Goal: Use online tool/utility

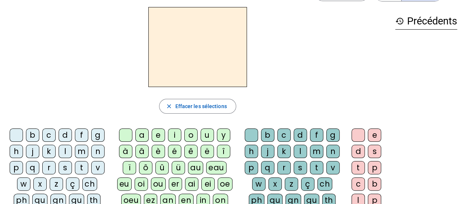
scroll to position [26, 0]
click at [28, 166] on div "q" at bounding box center [32, 167] width 13 height 13
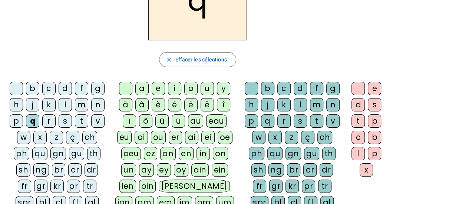
scroll to position [100, 0]
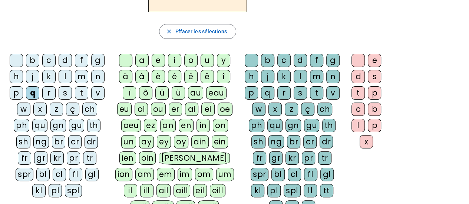
click at [43, 122] on div "qu" at bounding box center [39, 125] width 15 height 13
click at [176, 57] on div "i" at bounding box center [174, 60] width 13 height 13
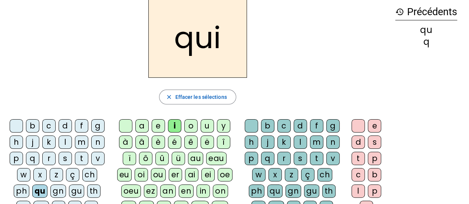
scroll to position [34, 0]
click at [64, 162] on div "s" at bounding box center [65, 158] width 13 height 13
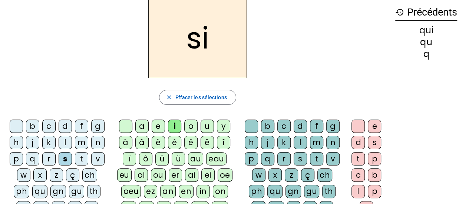
click at [98, 140] on div "n" at bounding box center [97, 142] width 13 height 13
click at [156, 128] on div "e" at bounding box center [157, 126] width 13 height 13
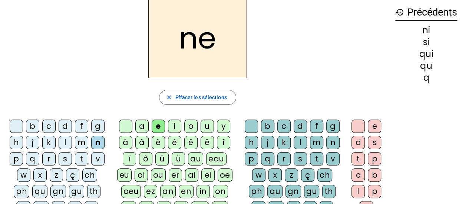
click at [68, 156] on div "s" at bounding box center [65, 158] width 13 height 13
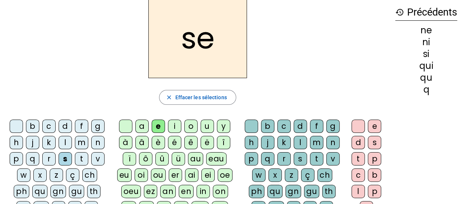
click at [82, 157] on div "t" at bounding box center [81, 158] width 13 height 13
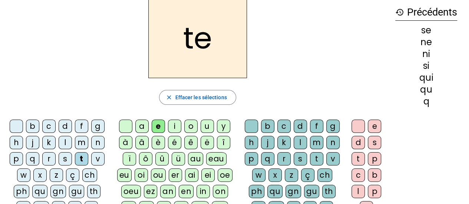
click at [66, 128] on div "d" at bounding box center [65, 126] width 13 height 13
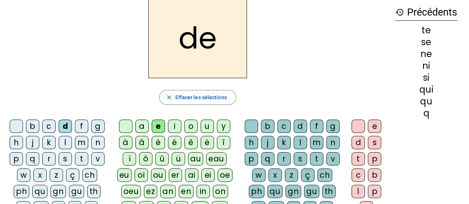
click at [207, 124] on div "u" at bounding box center [206, 126] width 13 height 13
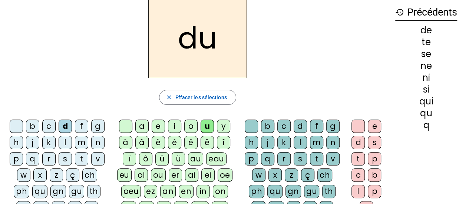
click at [64, 156] on div "s" at bounding box center [65, 158] width 13 height 13
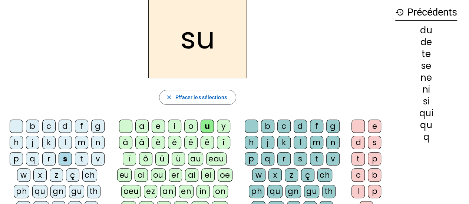
click at [67, 137] on div "l" at bounding box center [65, 142] width 13 height 13
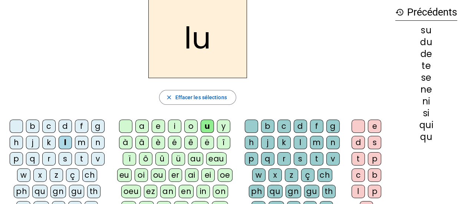
click at [85, 157] on div "t" at bounding box center [81, 158] width 13 height 13
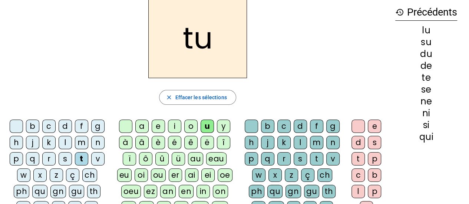
click at [141, 127] on div "a" at bounding box center [141, 126] width 13 height 13
click at [63, 158] on div "s" at bounding box center [65, 158] width 13 height 13
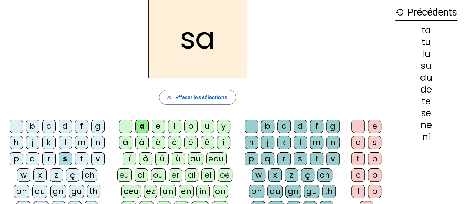
click at [79, 159] on div "t" at bounding box center [81, 158] width 13 height 13
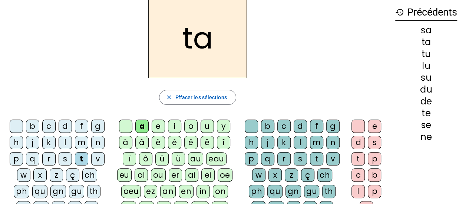
click at [81, 143] on div "m" at bounding box center [81, 142] width 13 height 13
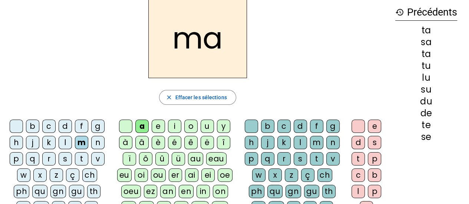
click at [157, 127] on div "e" at bounding box center [157, 126] width 13 height 13
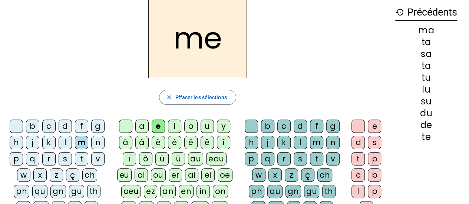
click at [64, 122] on div "d" at bounding box center [65, 126] width 13 height 13
